Goal: Information Seeking & Learning: Learn about a topic

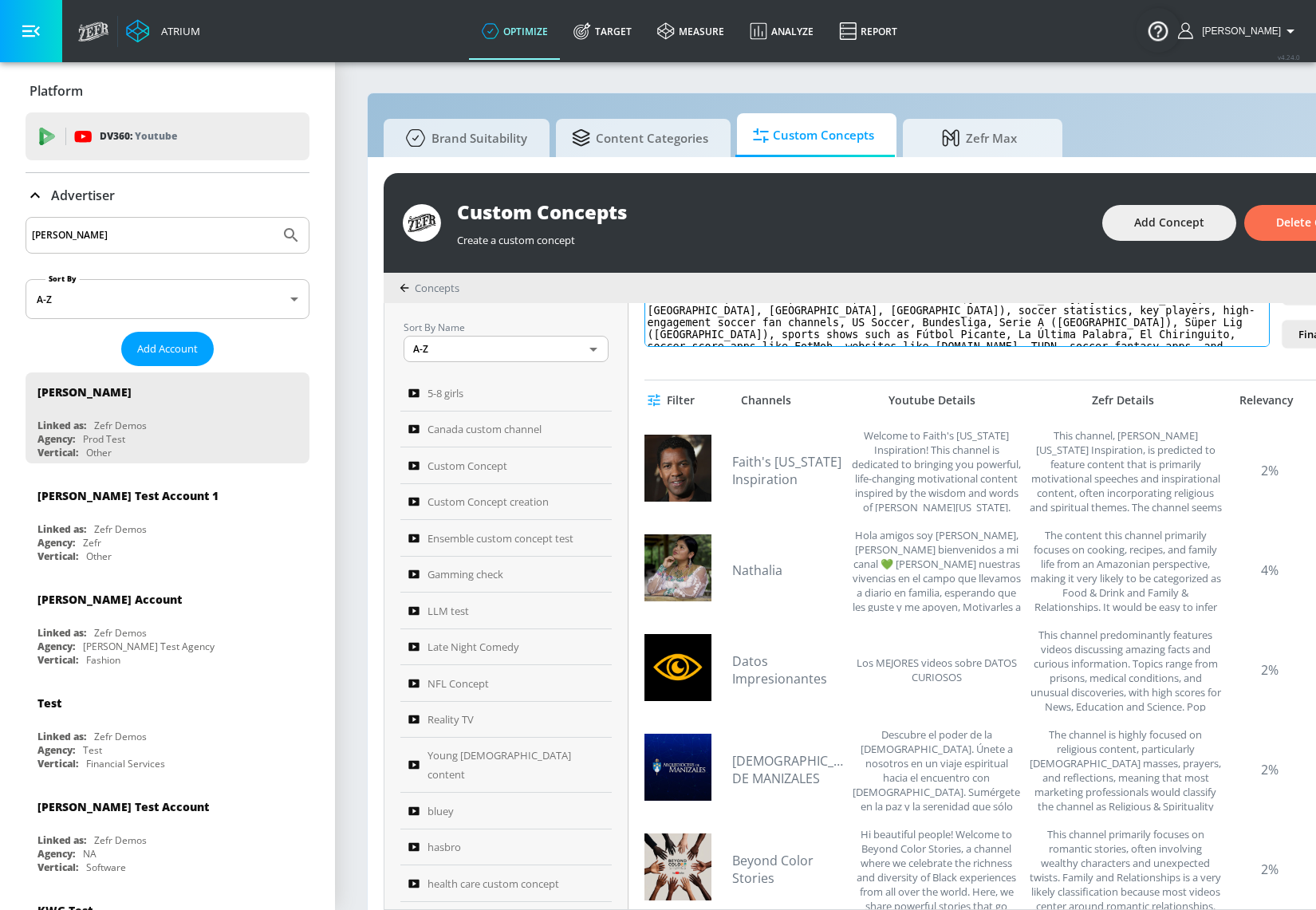
scroll to position [290, 0]
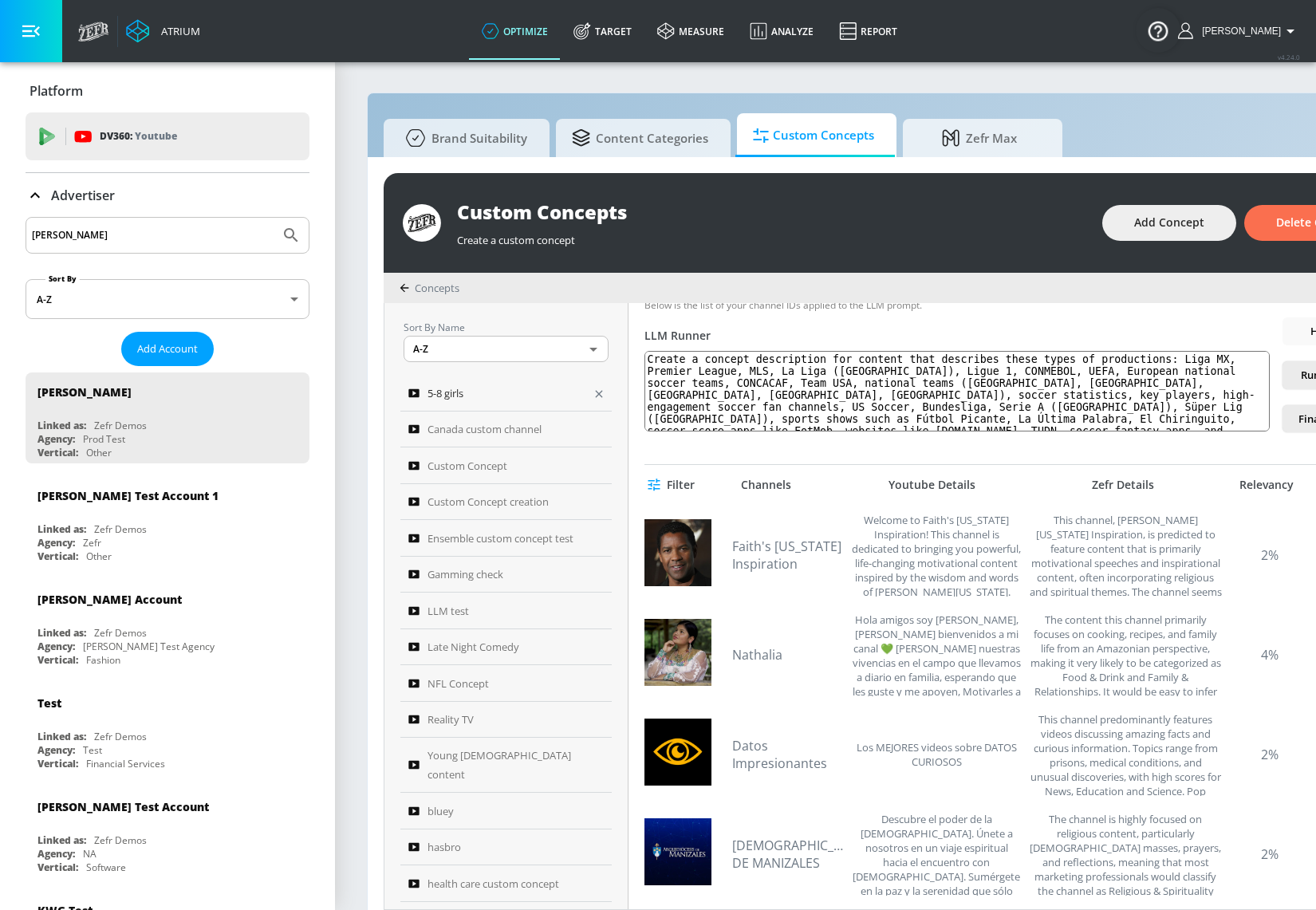
click at [517, 392] on div "5-8 girls" at bounding box center [495, 393] width 174 height 19
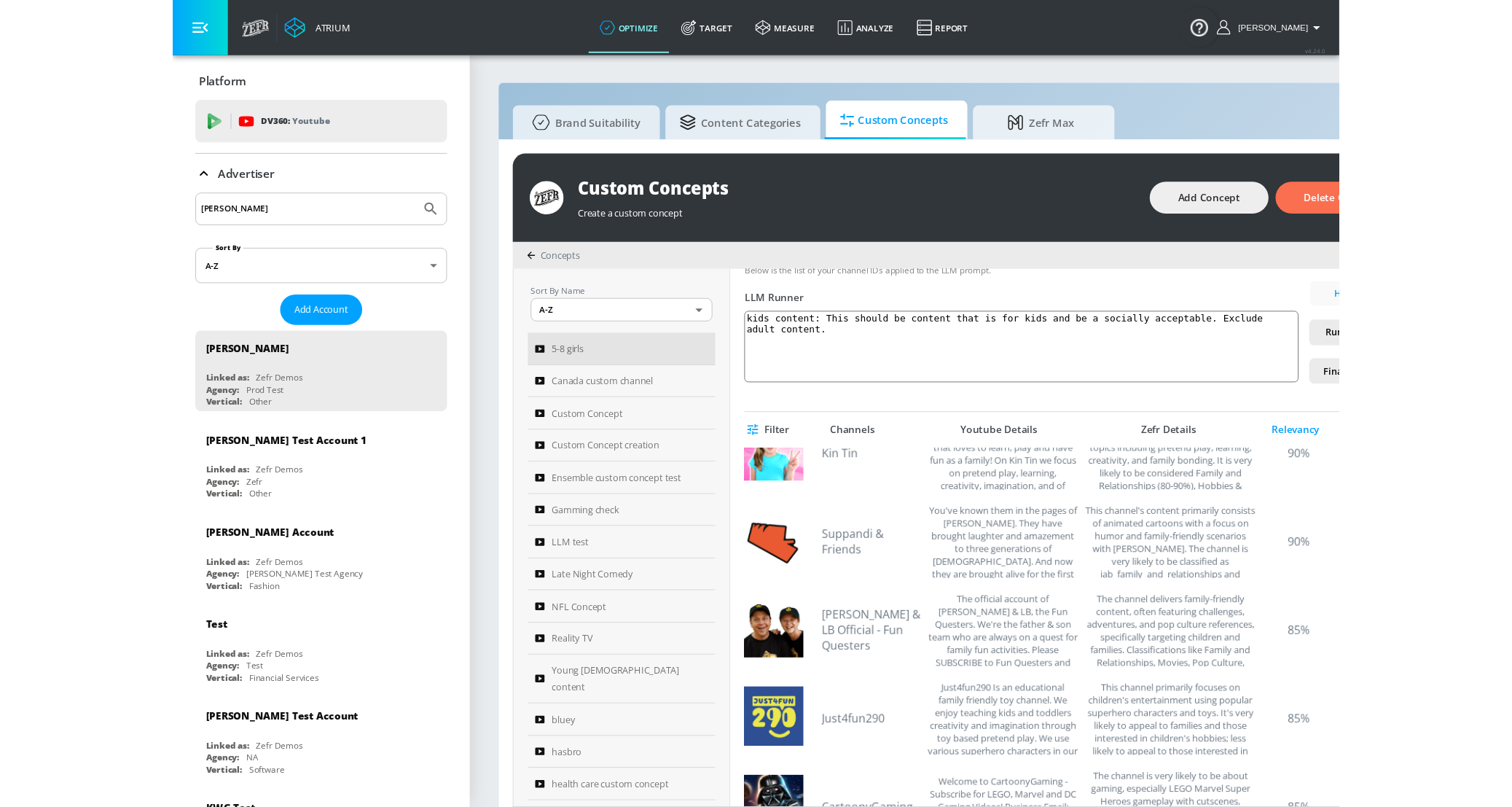
scroll to position [132, 0]
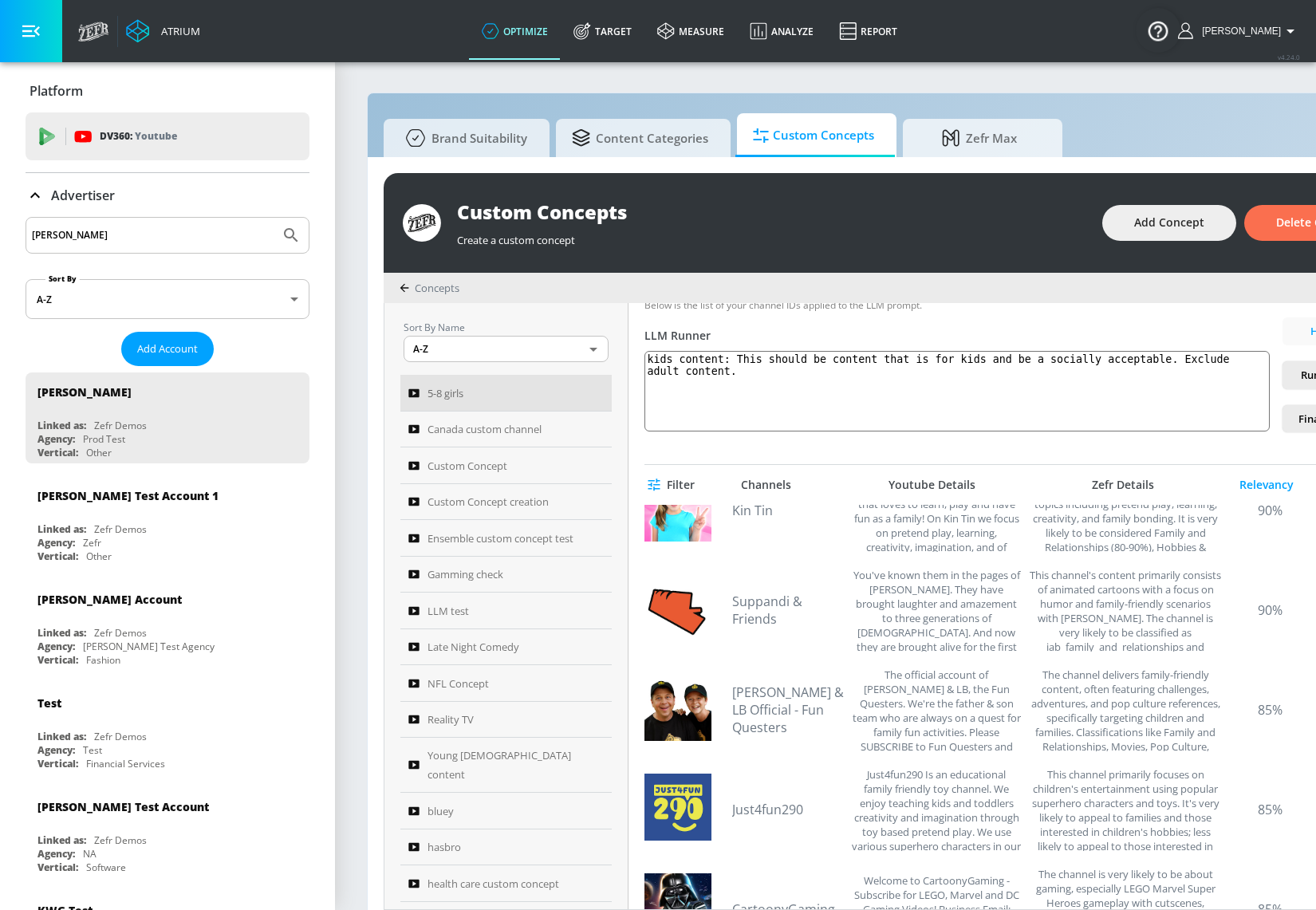
click at [1269, 474] on div "Filter Channels Youtube Details Zefr Details Relevancy Clear All" at bounding box center [1019, 485] width 750 height 40
click at [1274, 482] on div "Relevancy" at bounding box center [1266, 484] width 80 height 14
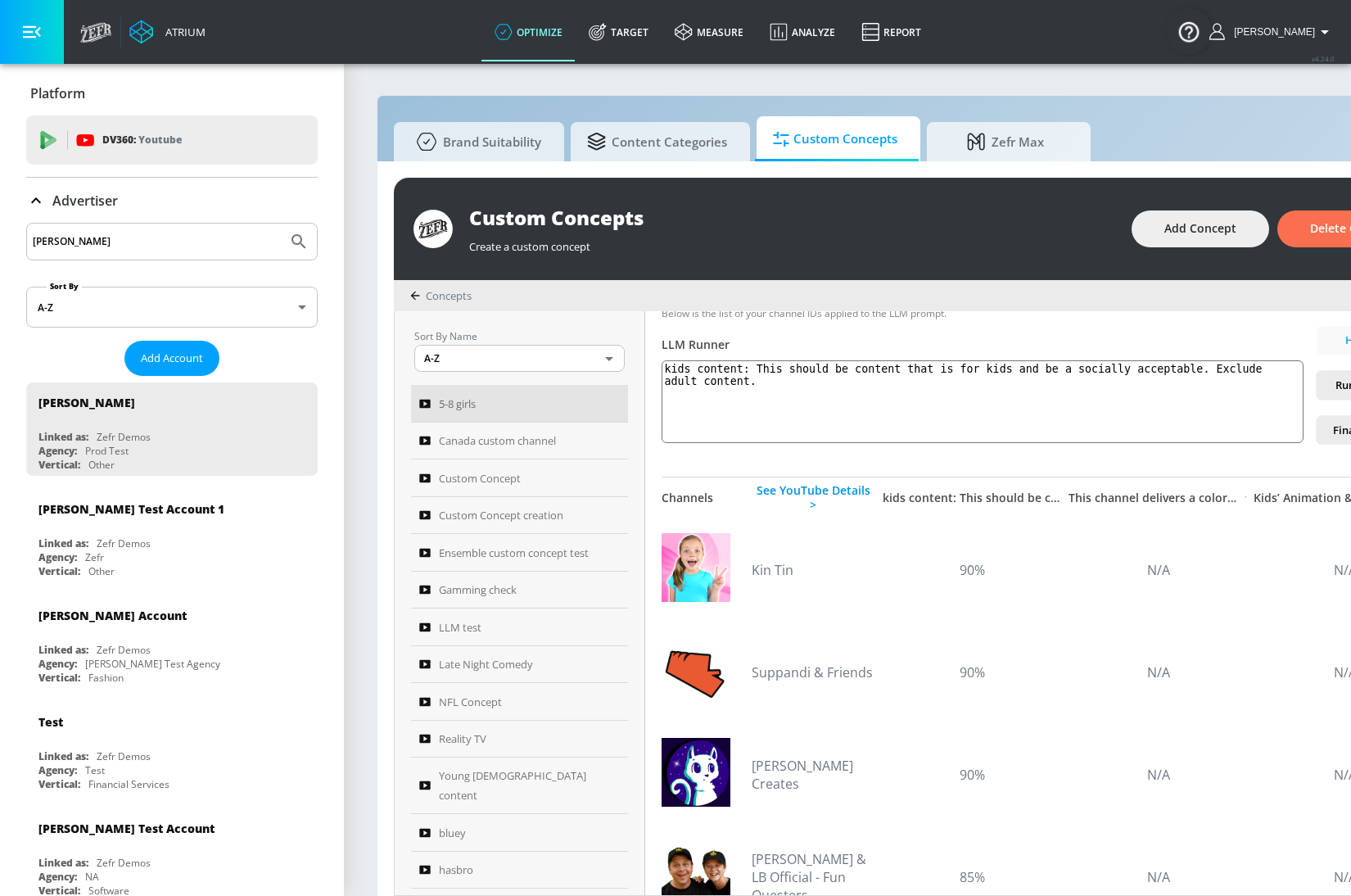
click at [810, 497] on div "See YouTube Details >" at bounding box center [813, 497] width 123 height 30
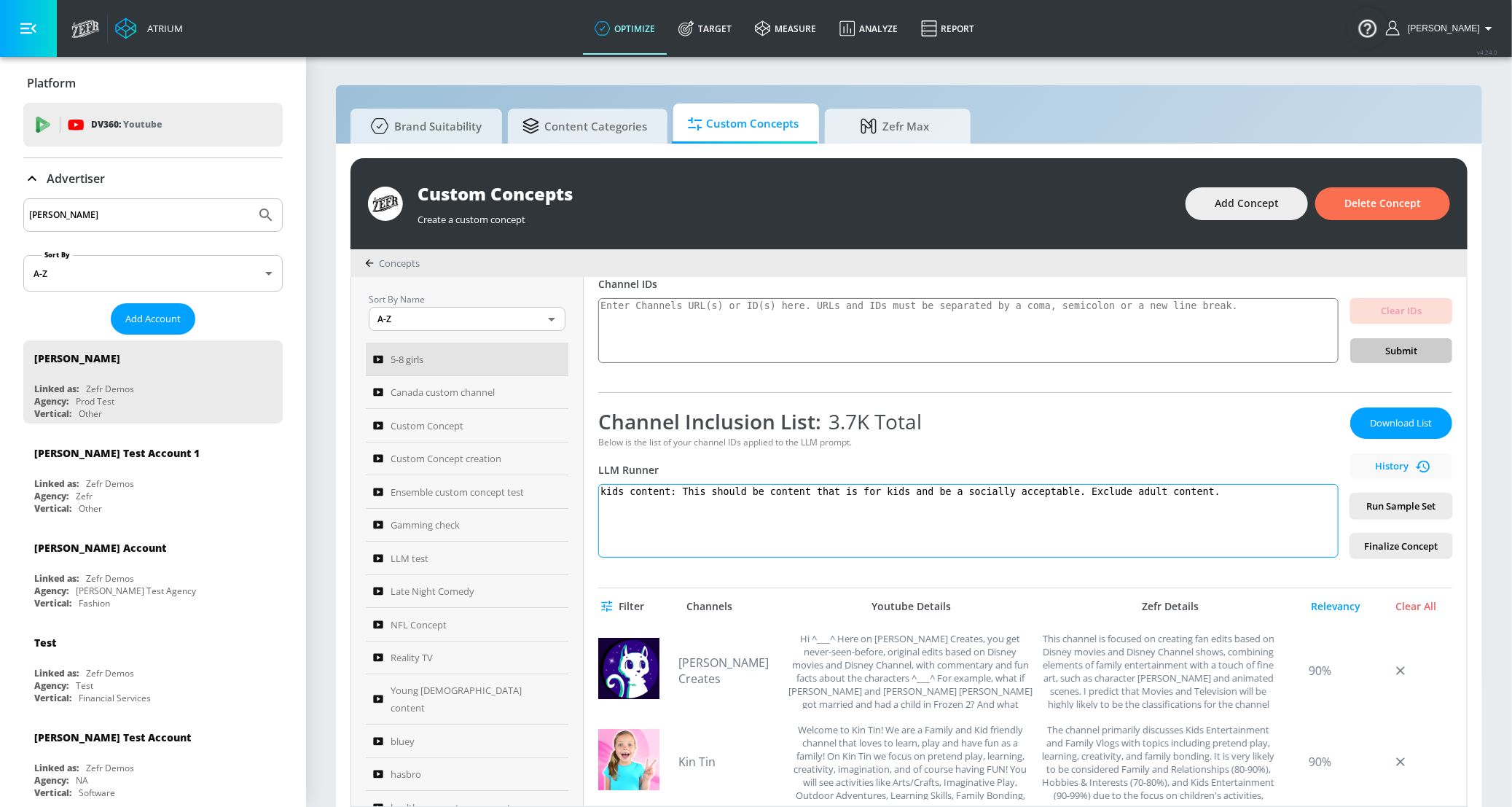
scroll to position [66, 0]
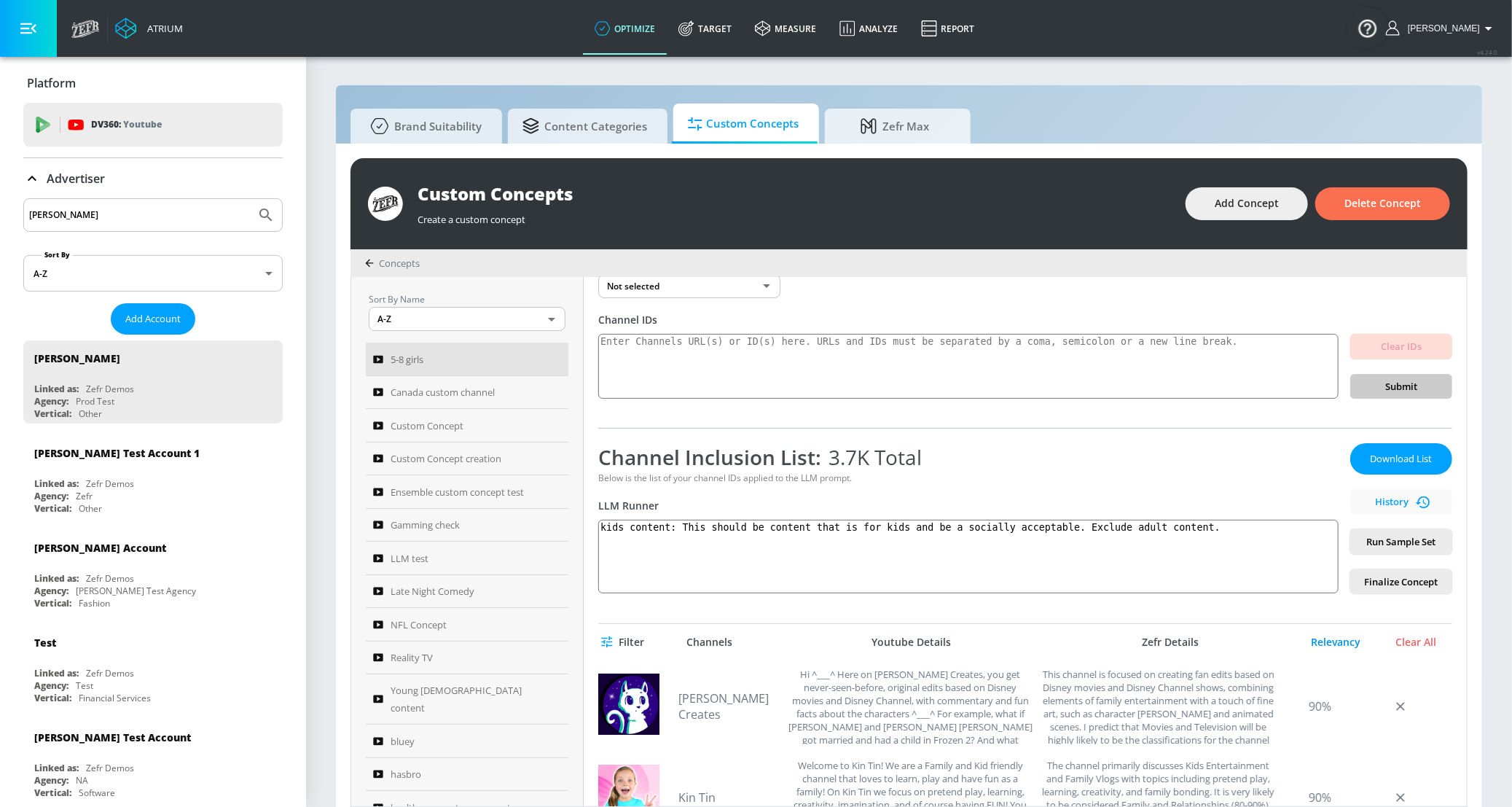
click at [1201, 643] on div "Relevancy" at bounding box center [1336, 642] width 73 height 13
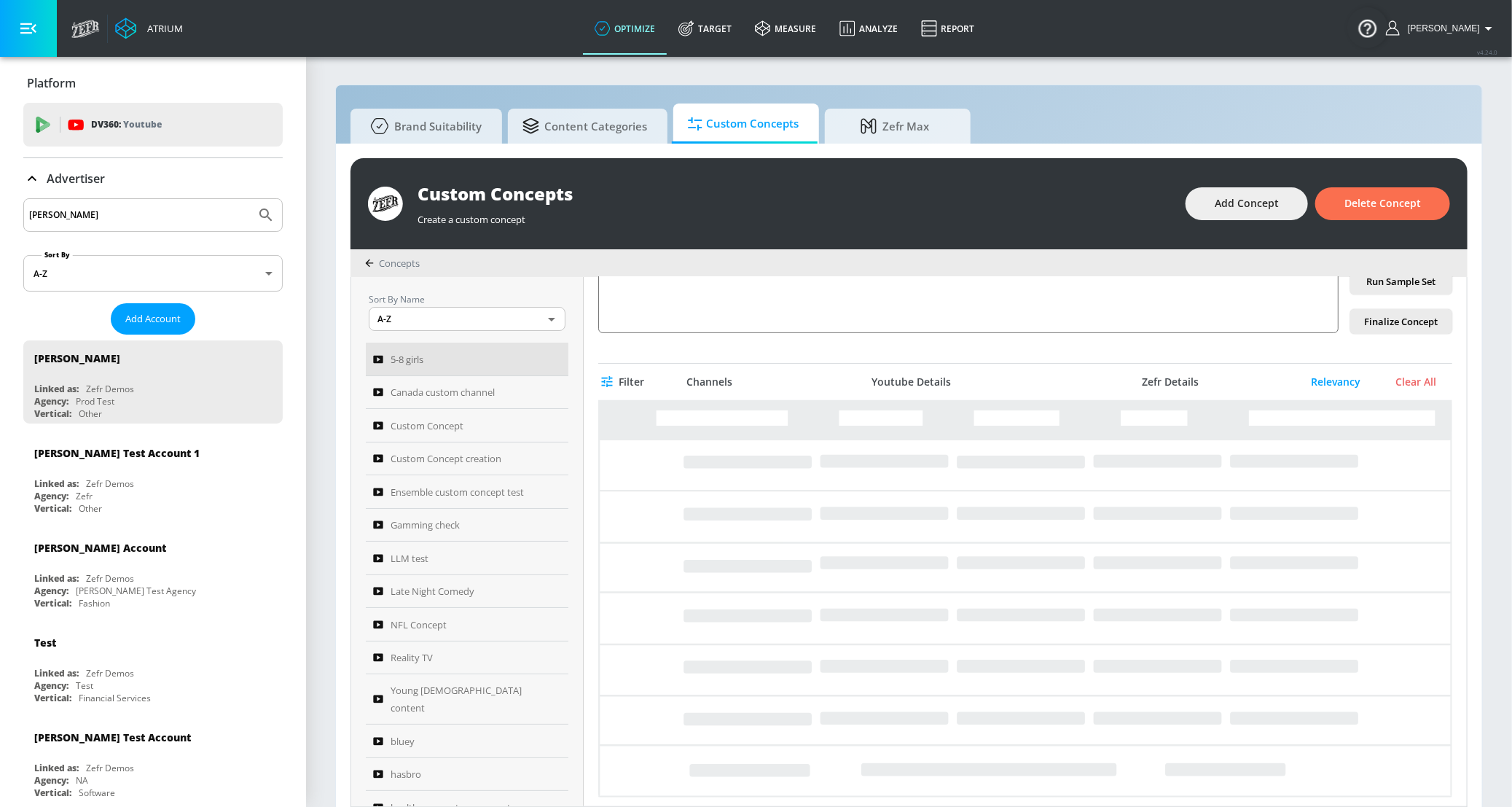
scroll to position [331, 0]
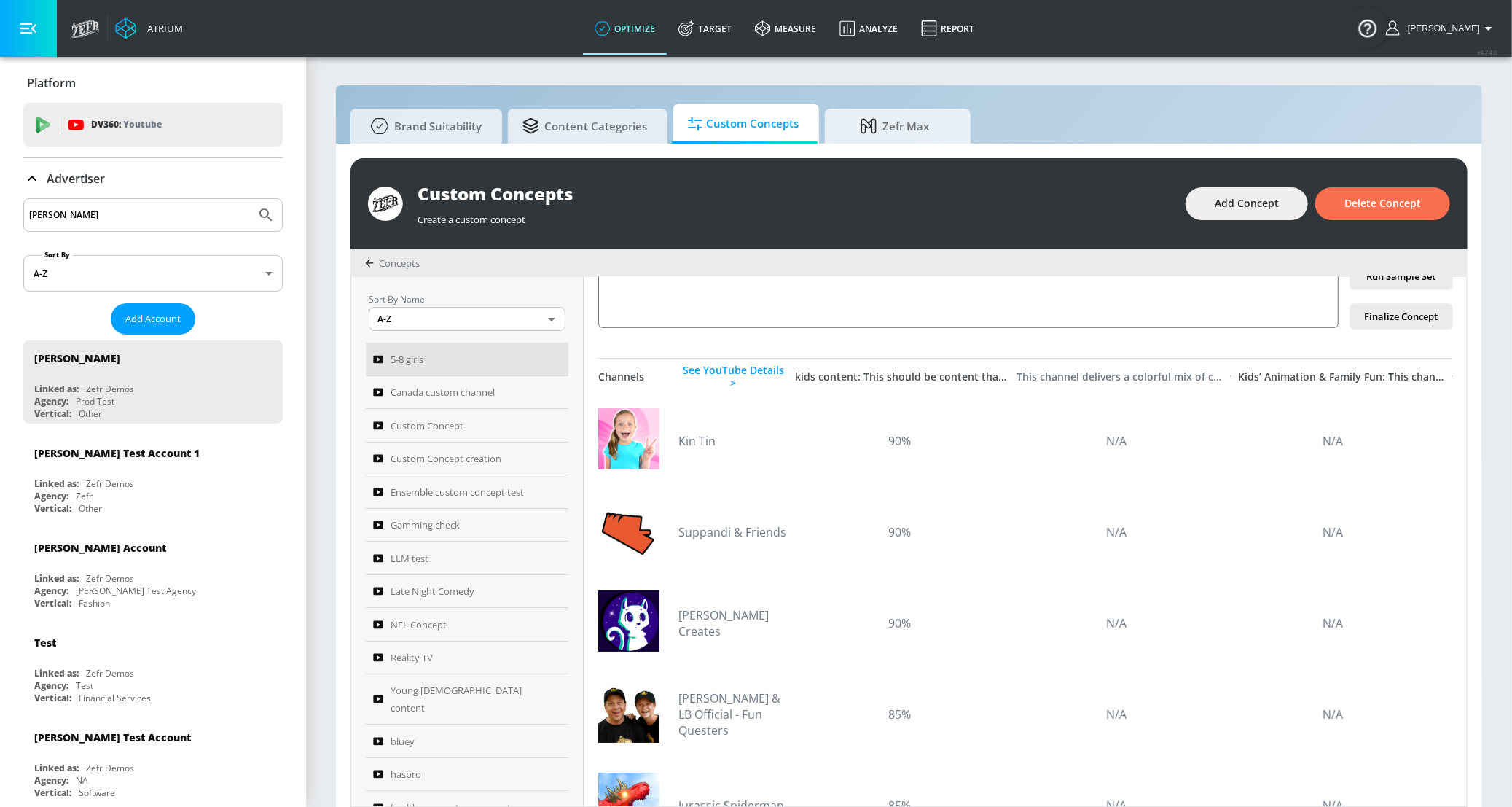
click at [1164, 372] on div "This channel delivers a colorful mix of children’s entertainment, from animated…" at bounding box center [1120, 376] width 207 height 13
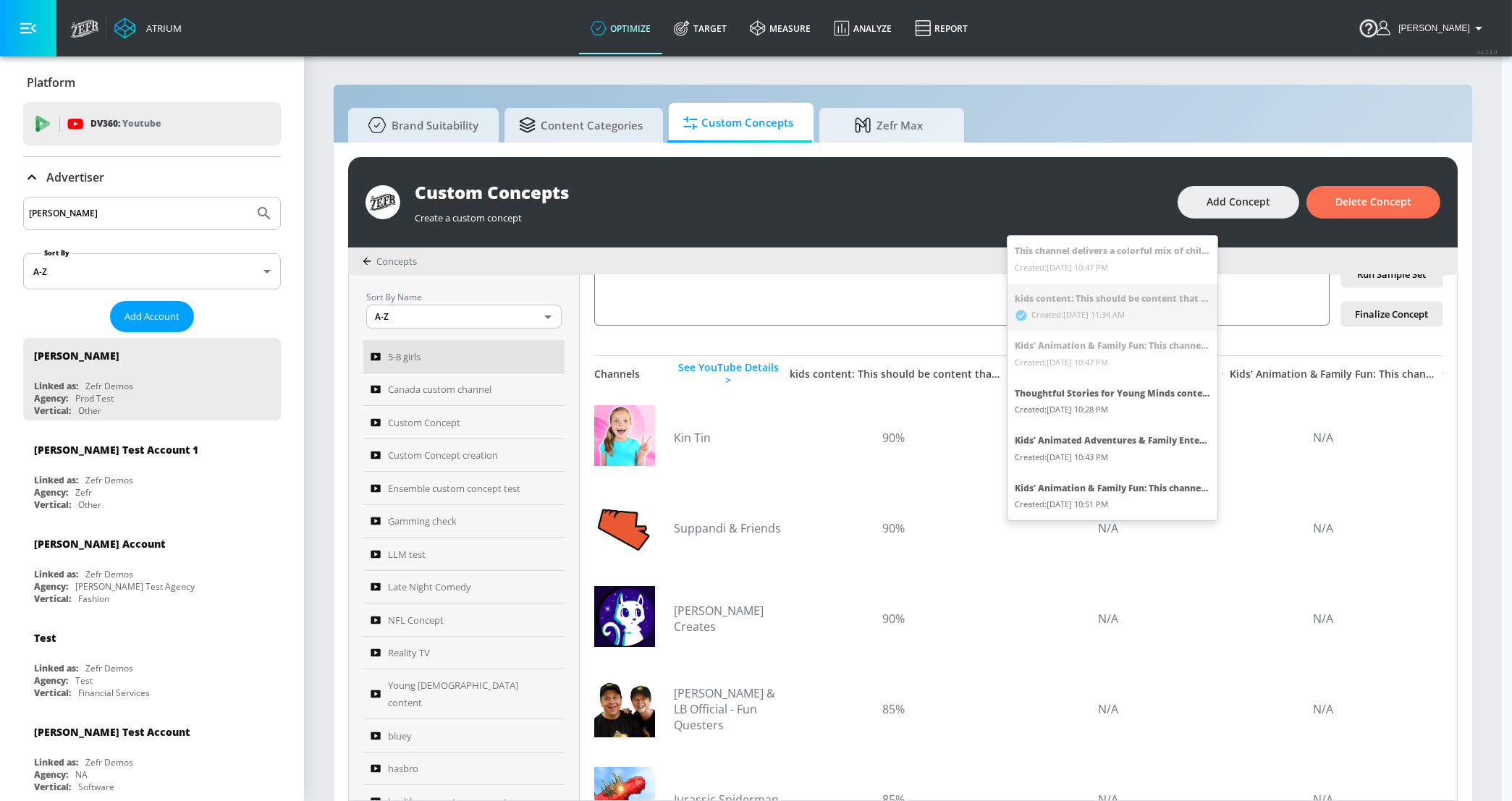
click at [1130, 458] on div "Created: [DATE] 10:43 PM" at bounding box center [1112, 457] width 195 height 16
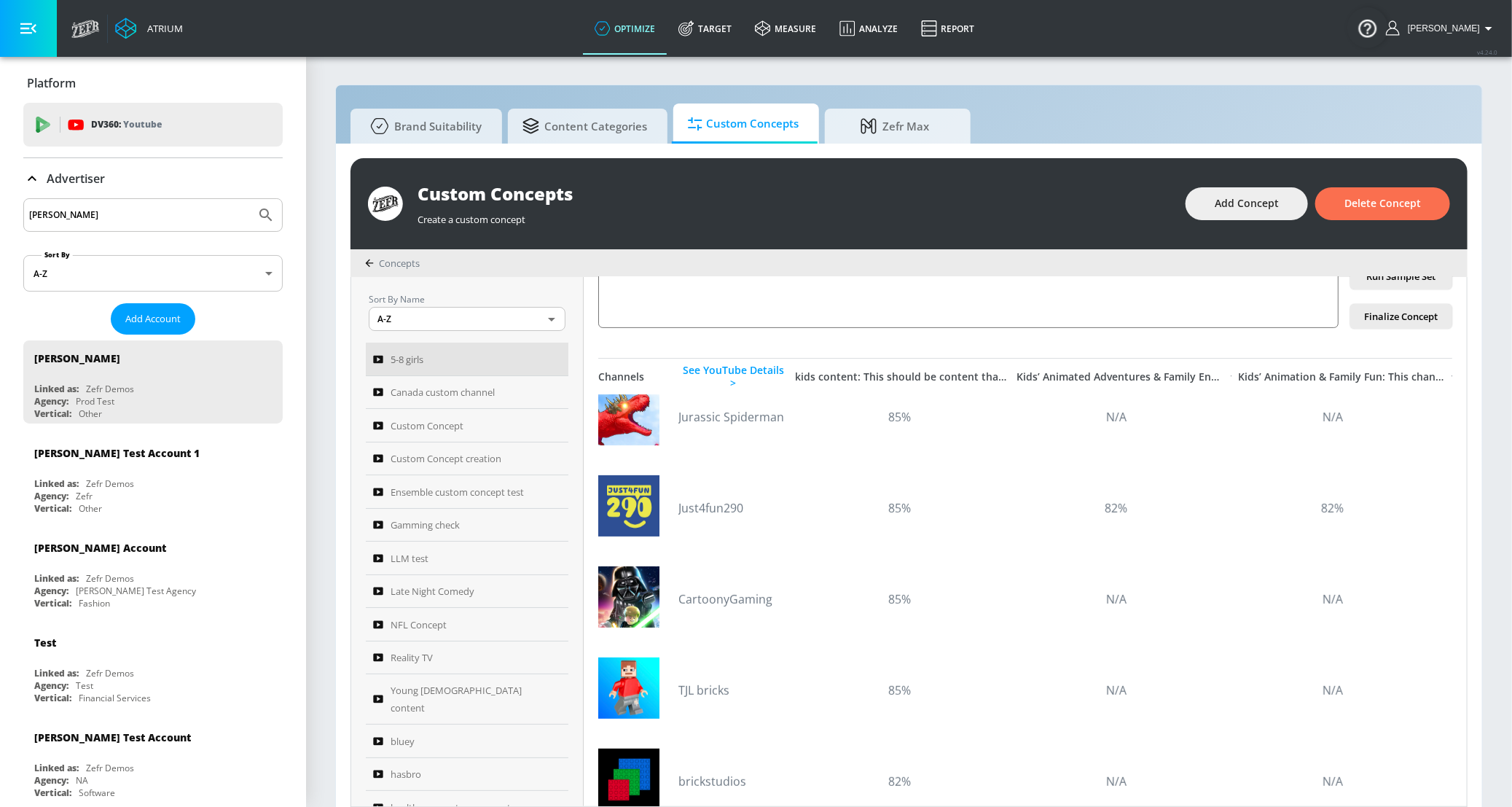
scroll to position [530, 0]
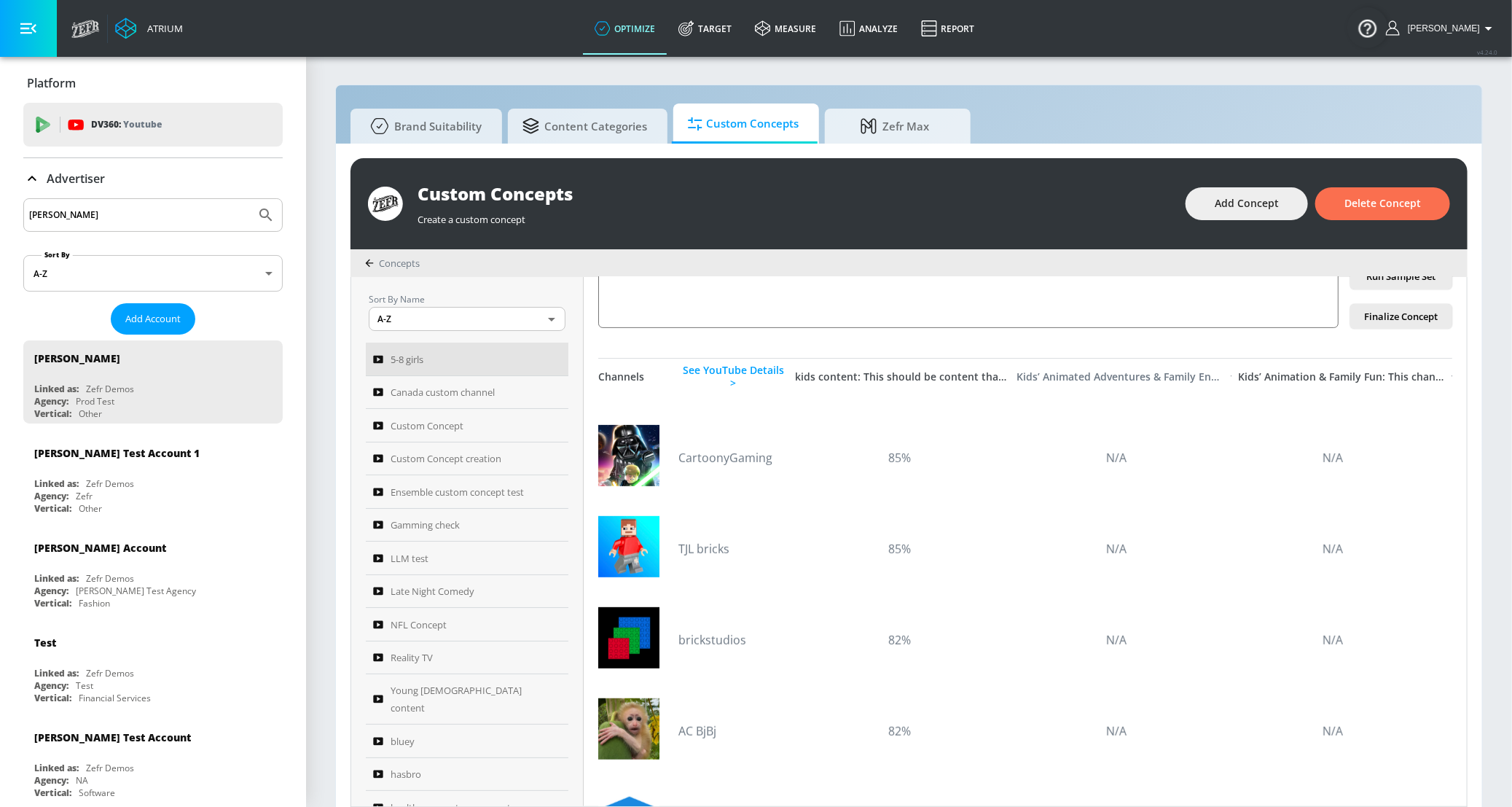
click at [1146, 380] on div "Kids’ Animated Adventures & Family Entertainment :A vibrant channel dedicated t…" at bounding box center [1120, 376] width 207 height 13
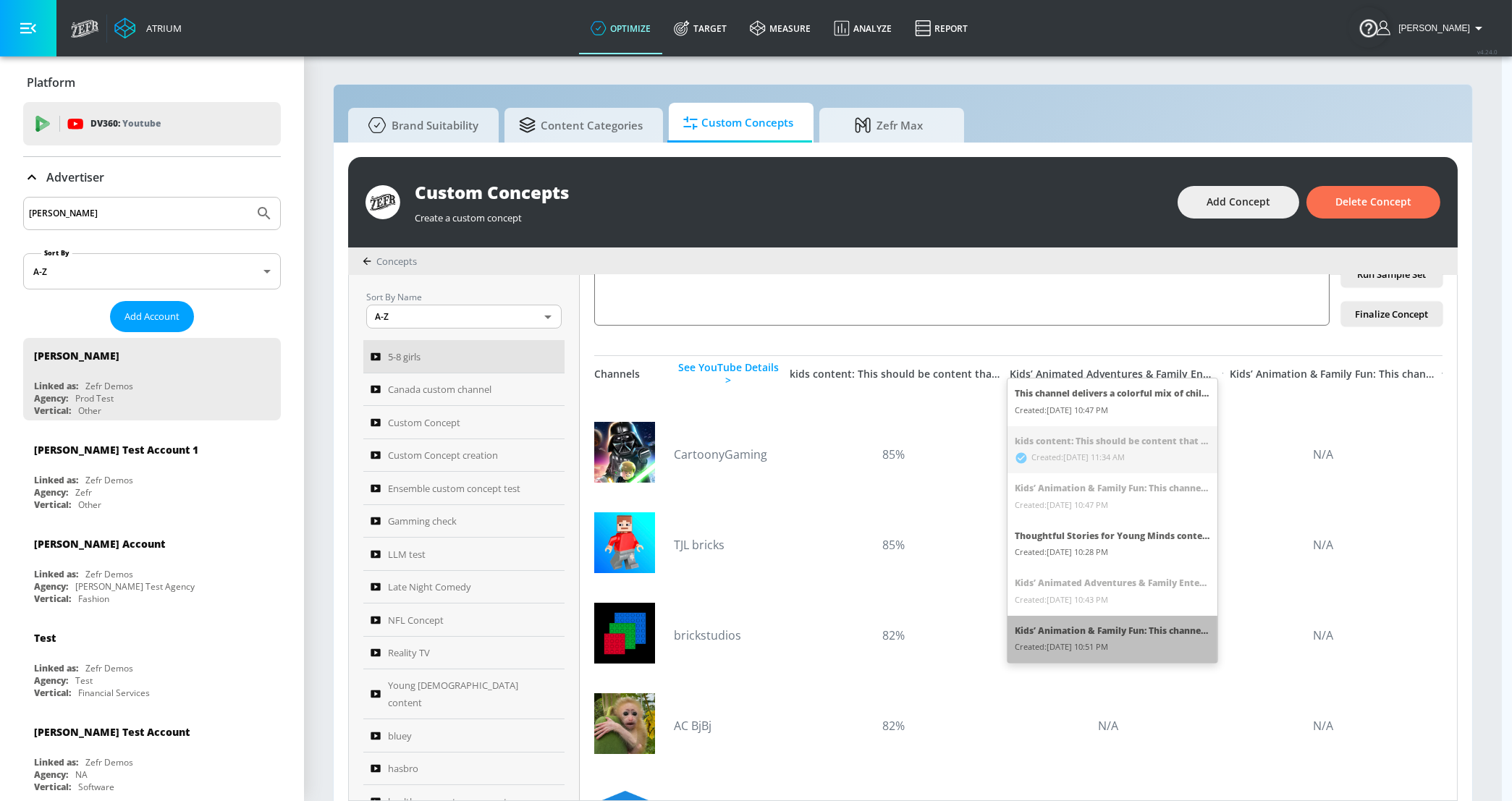
click at [1138, 640] on div "Created: [DATE] 10:51 PM" at bounding box center [1112, 648] width 195 height 16
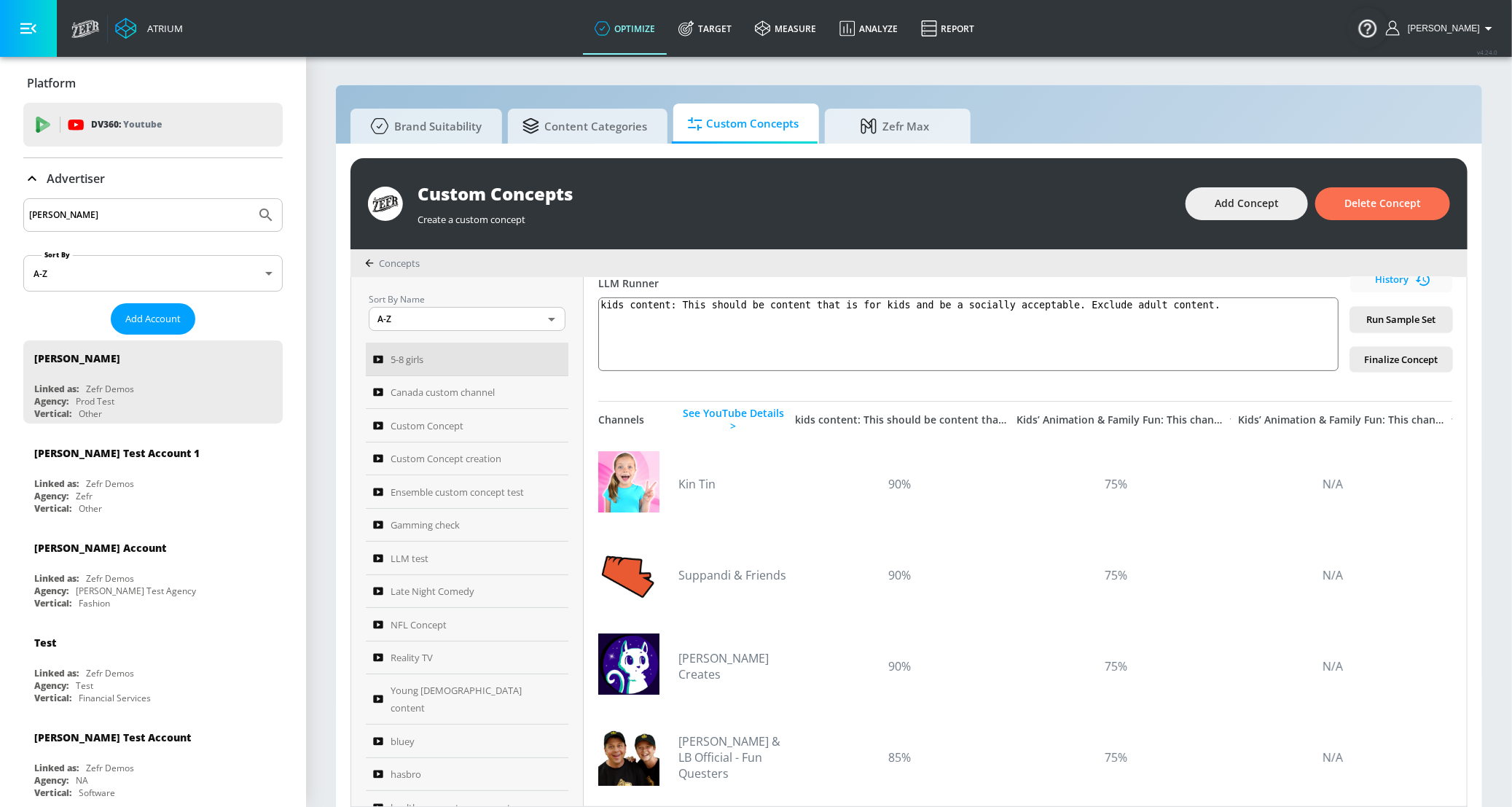
scroll to position [265, 0]
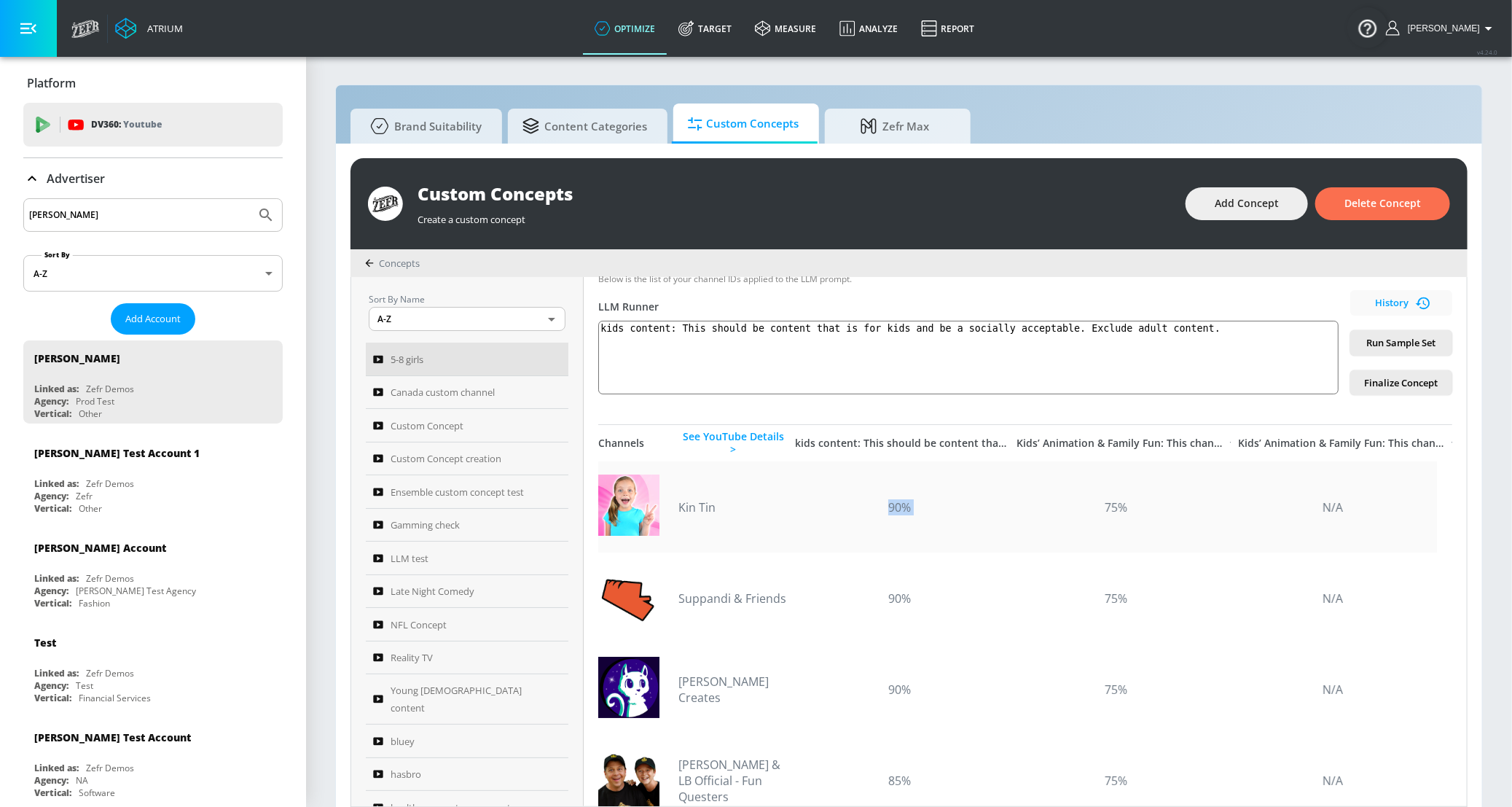
drag, startPoint x: 885, startPoint y: 511, endPoint x: 1021, endPoint y: 502, distance: 136.3
click at [1021, 502] on div "Kin Tin 90% 75% N/A" at bounding box center [1018, 507] width 839 height 91
click at [1122, 509] on div "75%" at bounding box center [1116, 507] width 210 height 16
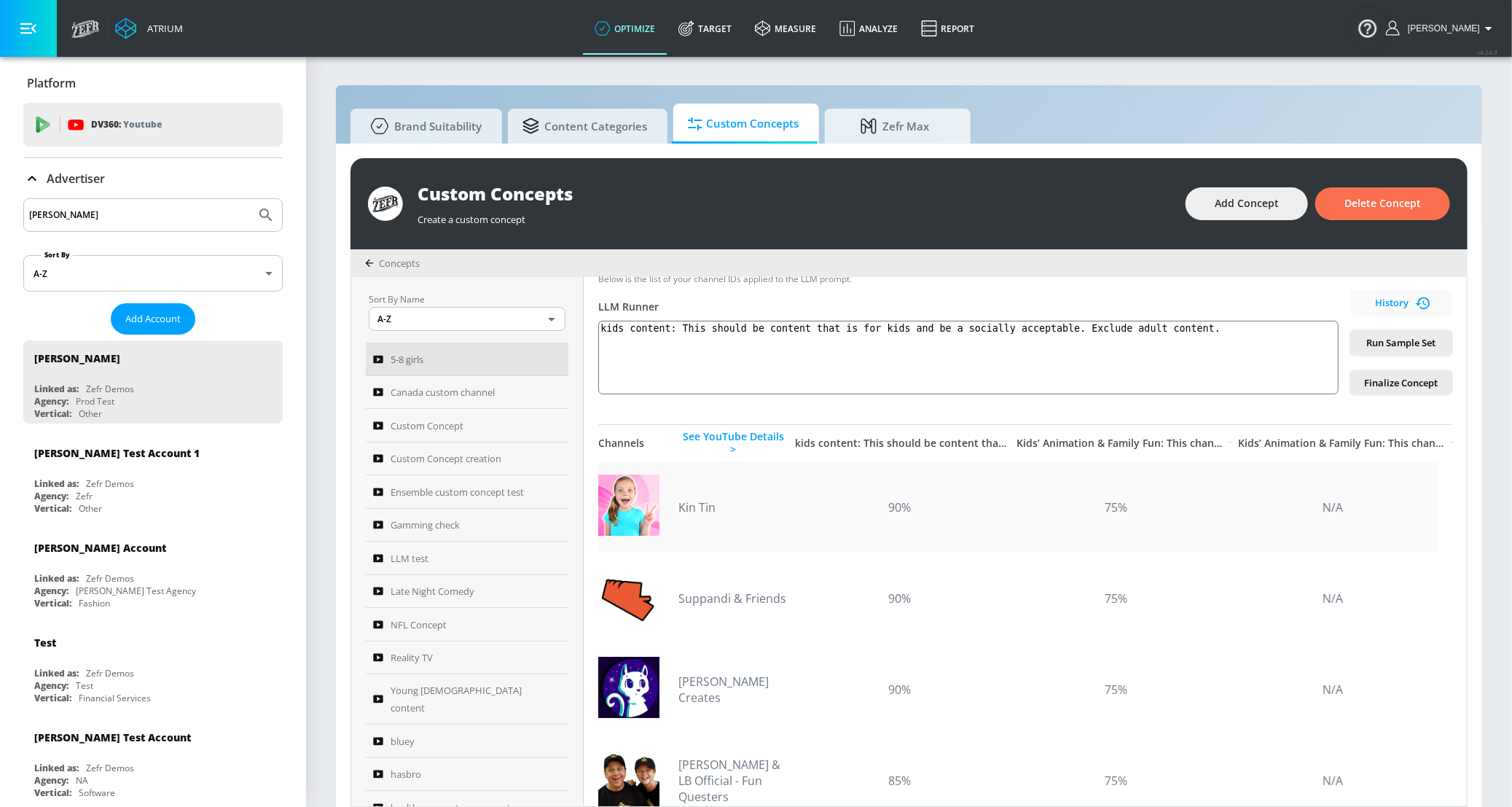
click at [904, 507] on div "90%" at bounding box center [900, 507] width 210 height 16
click at [904, 508] on div "90%" at bounding box center [900, 507] width 210 height 16
click at [1201, 302] on span "History" at bounding box center [1401, 303] width 90 height 17
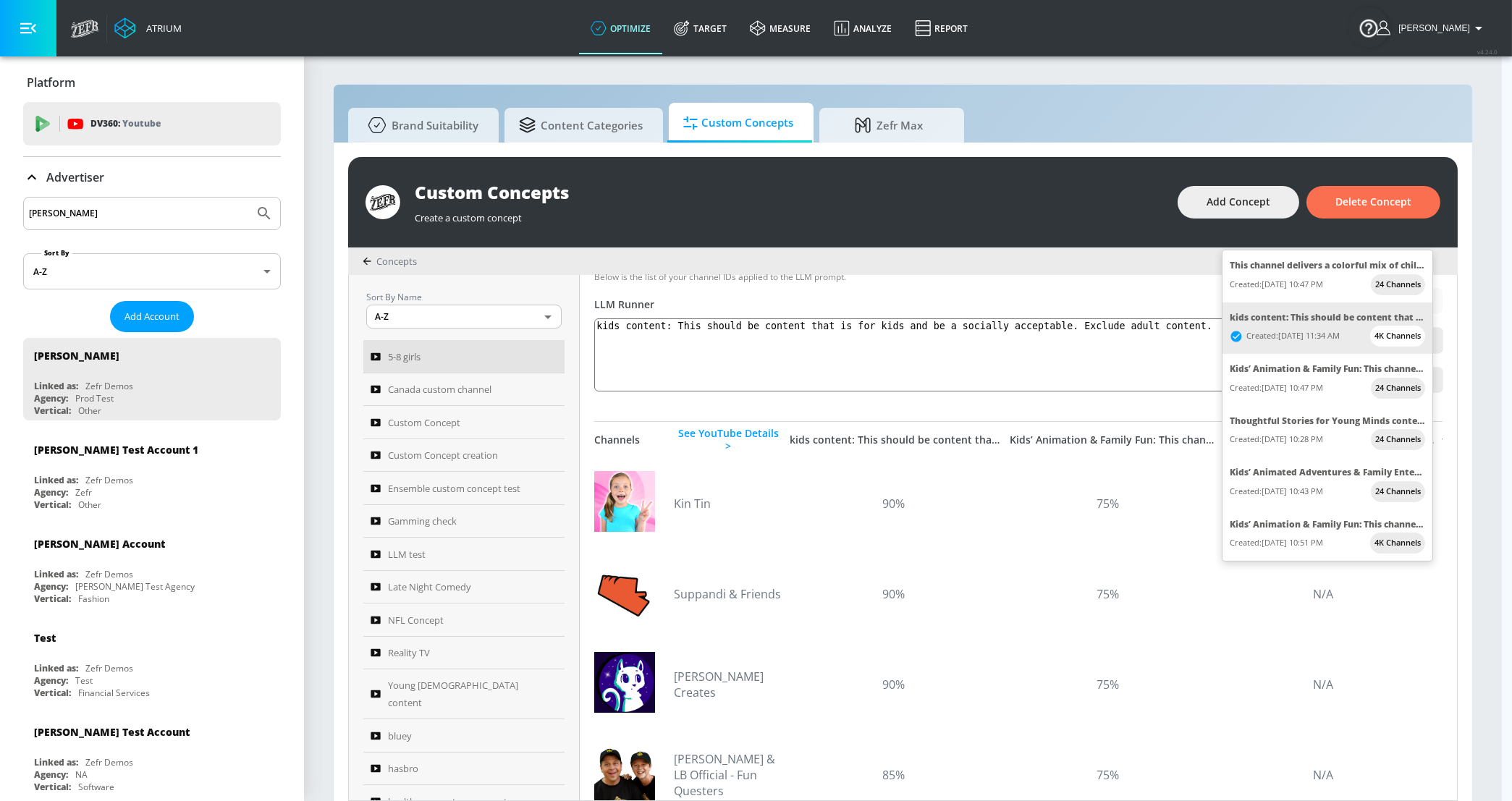
click at [1124, 436] on div at bounding box center [756, 400] width 1512 height 801
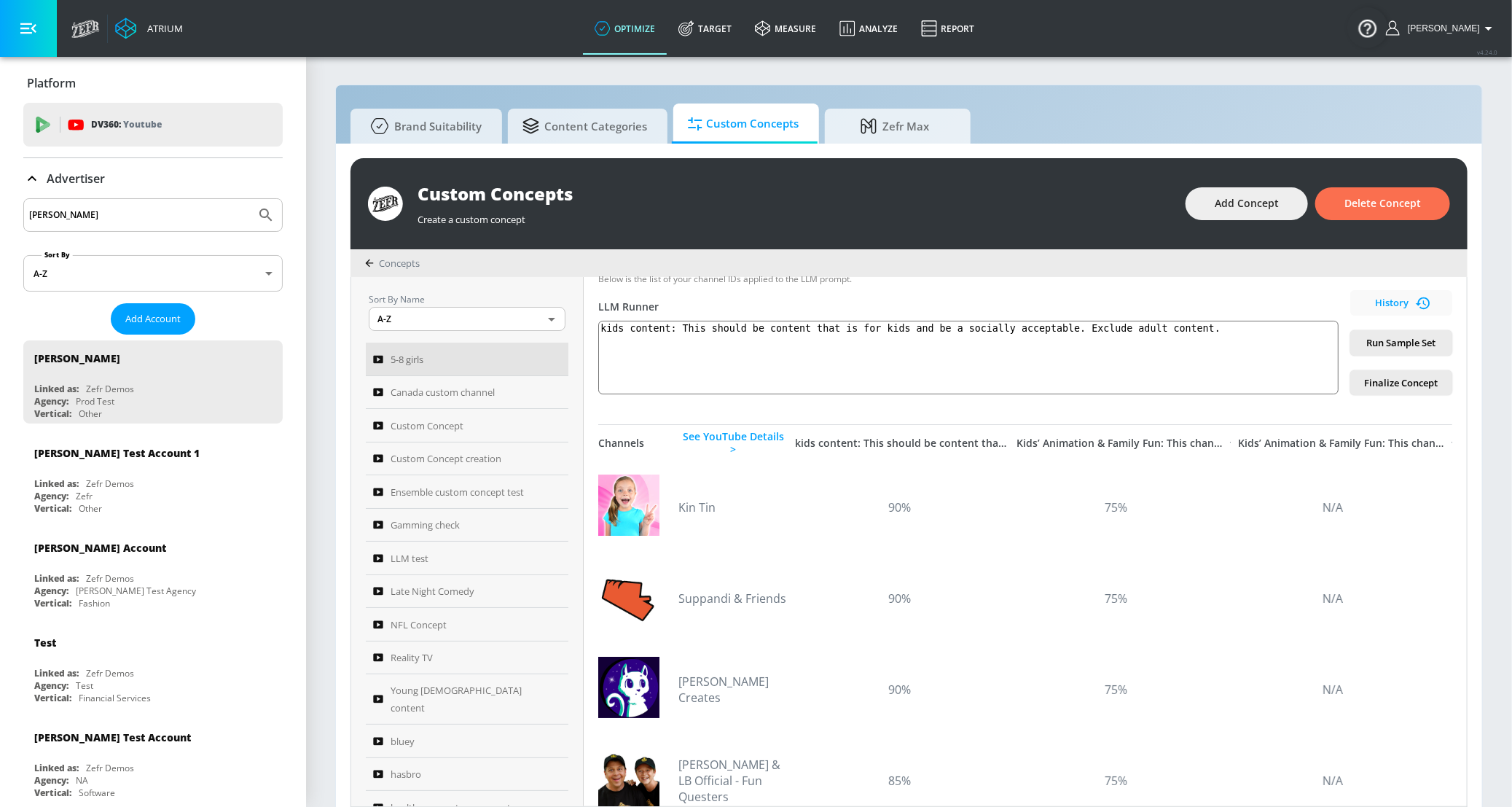
click at [1131, 440] on div "This channel delivers a colorful mix of children’s entertainment, from animated…" at bounding box center [756, 419] width 1512 height 778
click at [1201, 295] on span "History" at bounding box center [1401, 303] width 90 height 17
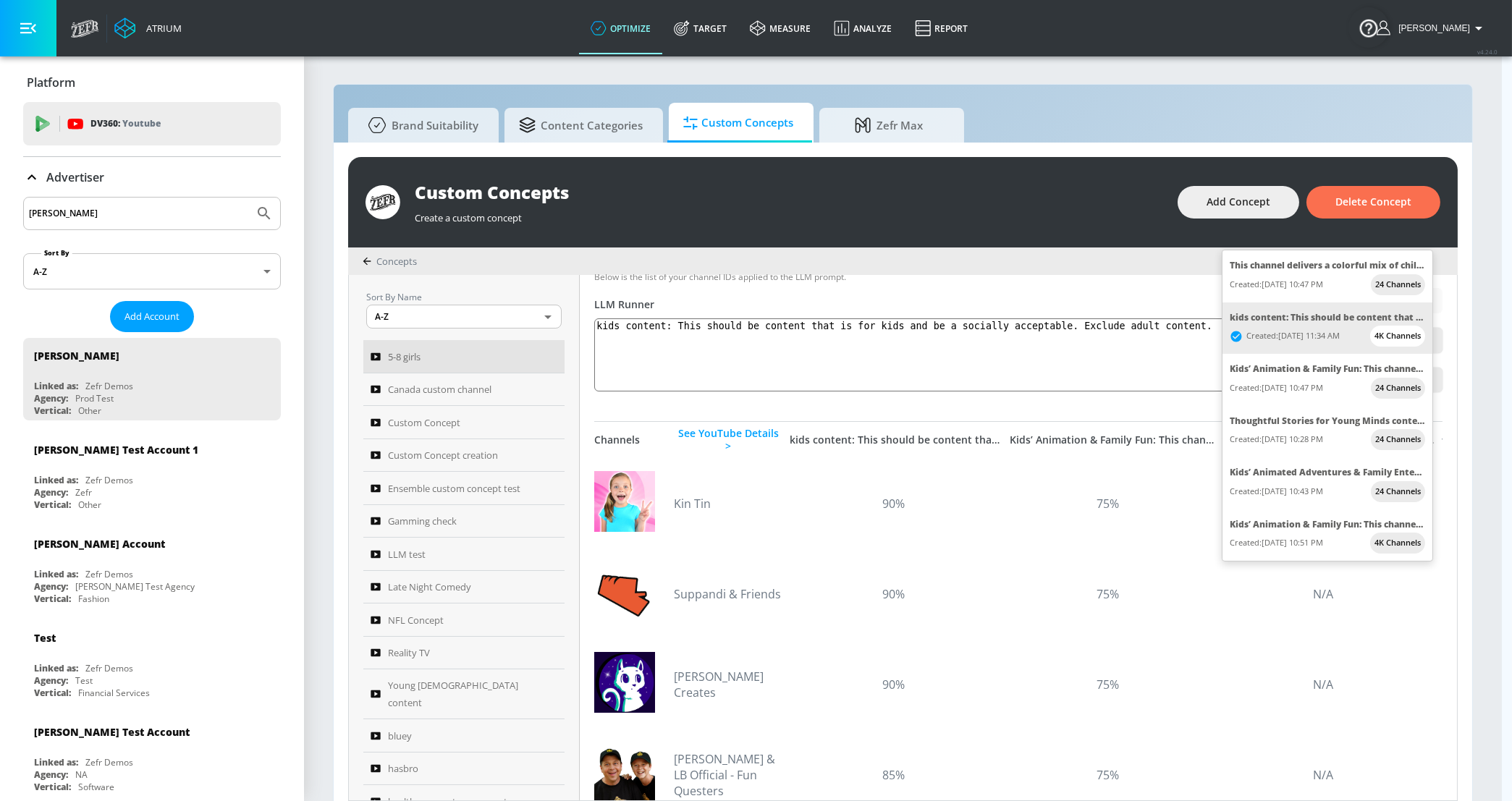
click at [1076, 467] on div at bounding box center [756, 400] width 1512 height 801
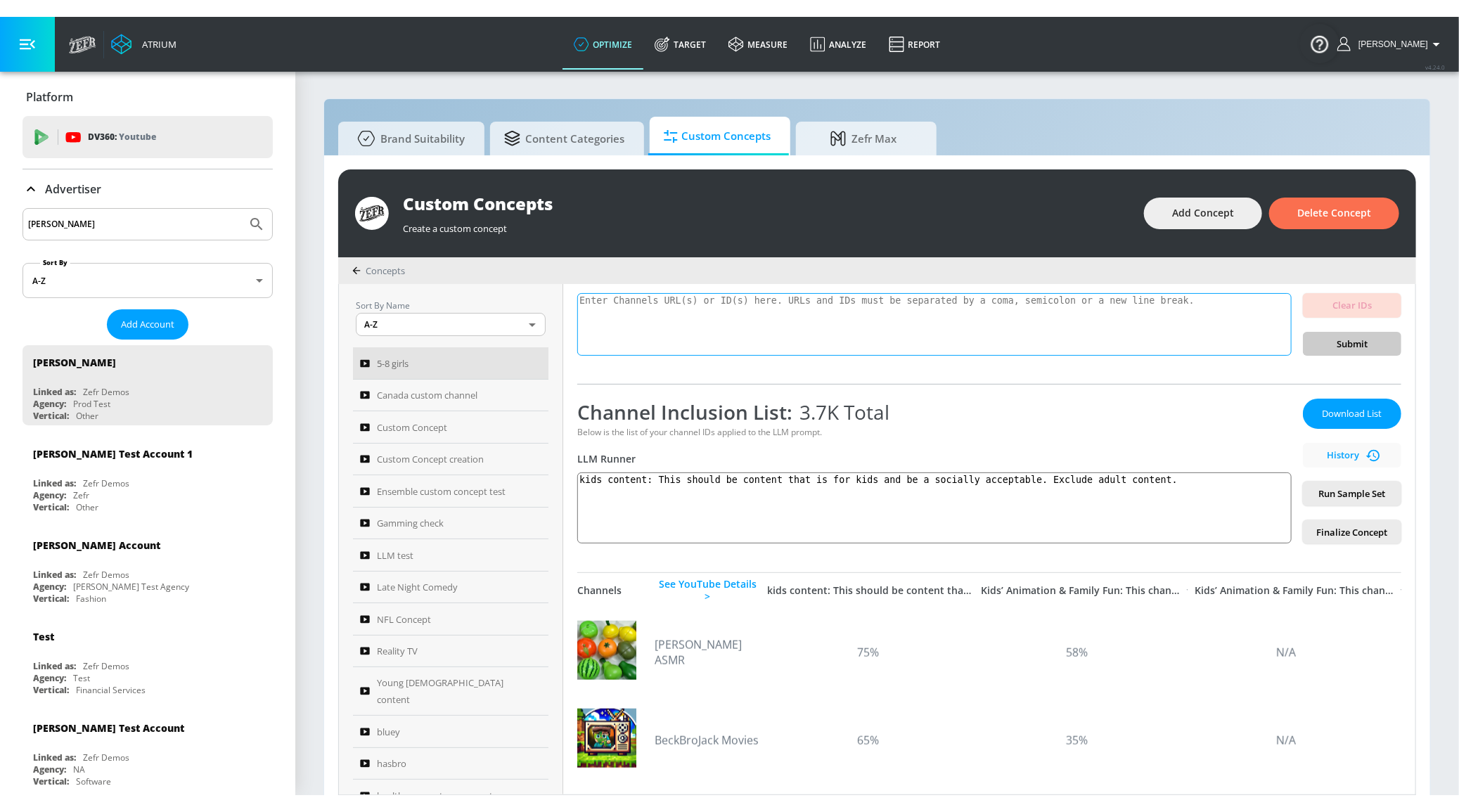
scroll to position [127, 0]
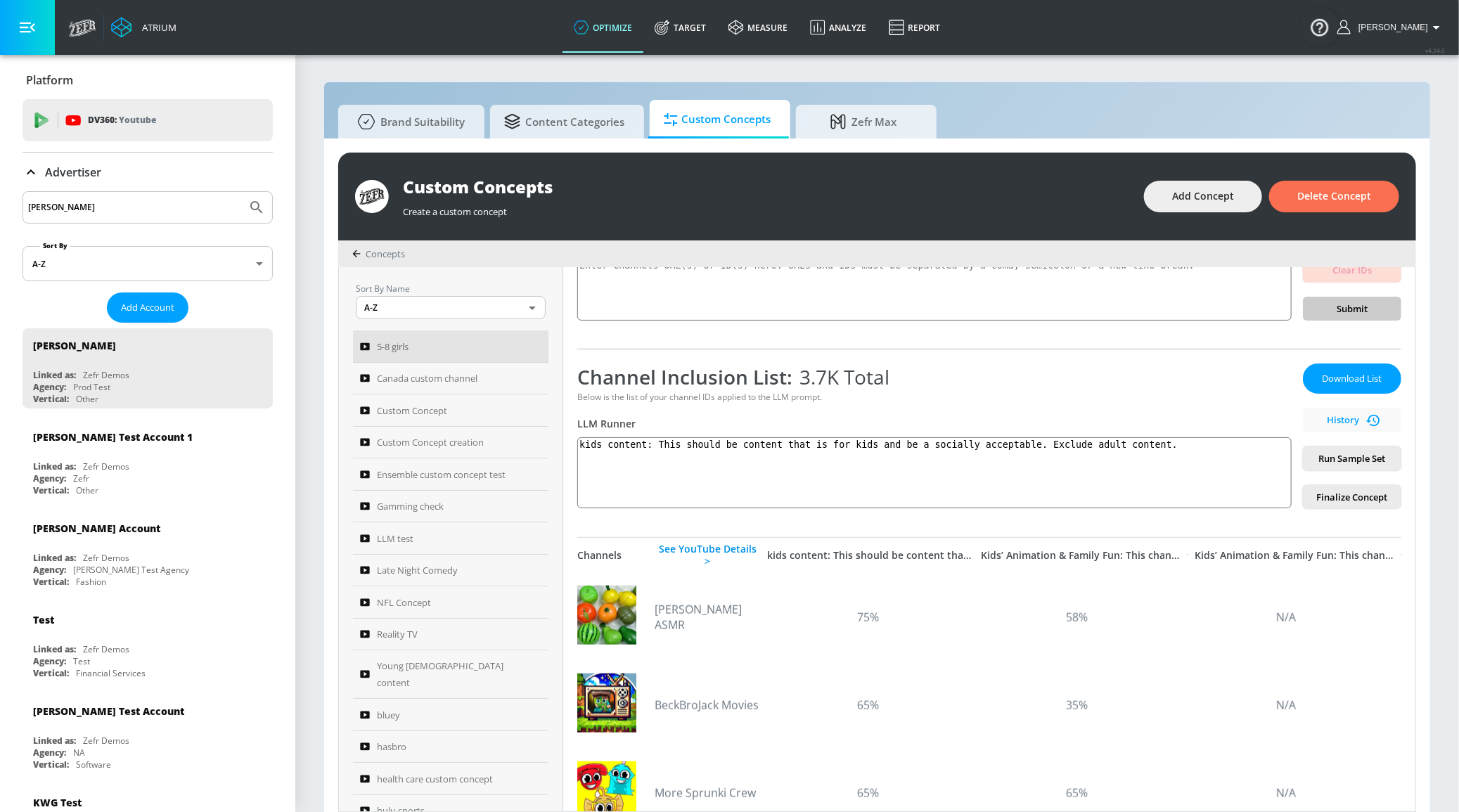
click at [726, 559] on div "See YouTube Details >" at bounding box center [707, 555] width 105 height 25
